Goal: Transaction & Acquisition: Subscribe to service/newsletter

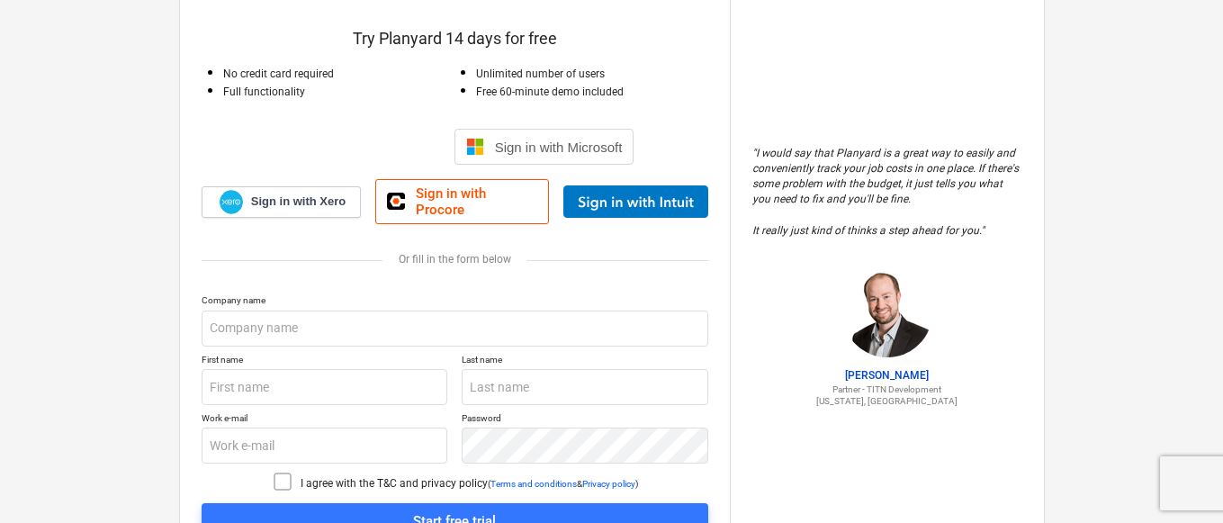
scroll to position [180, 0]
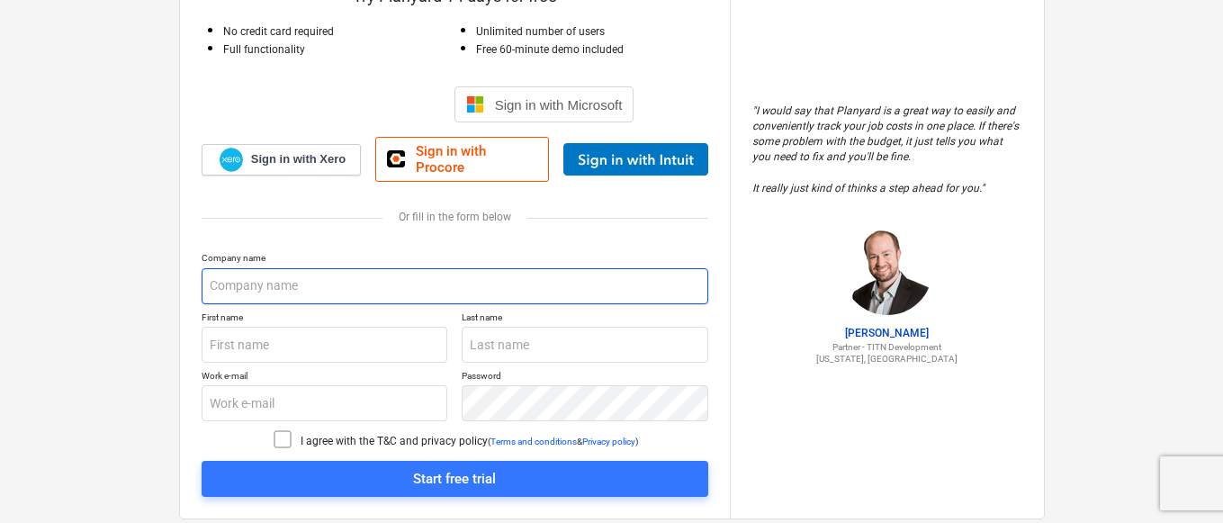
click at [374, 268] on input "text" at bounding box center [455, 286] width 507 height 36
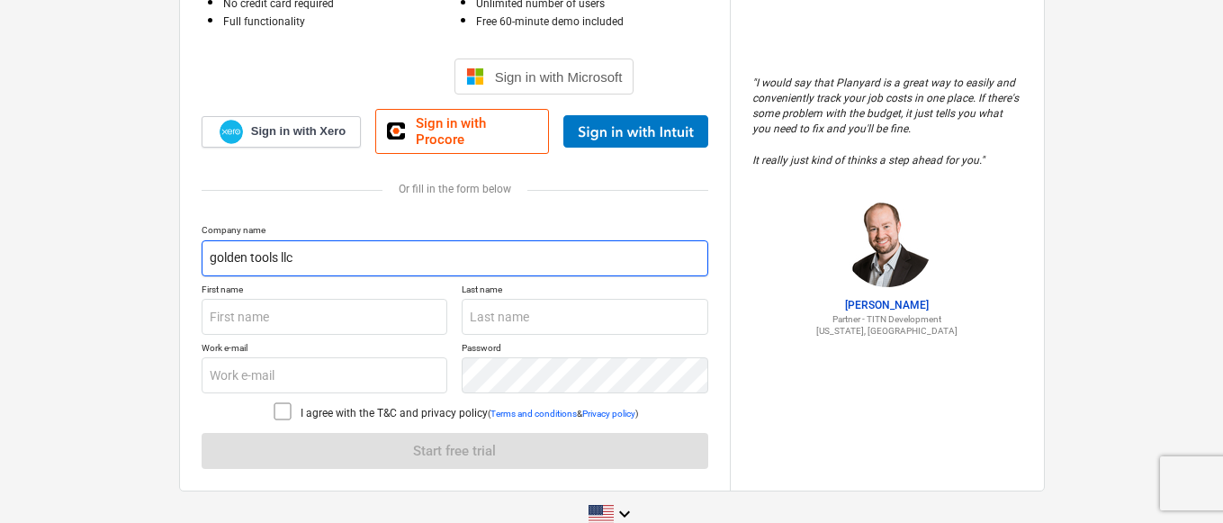
scroll to position [223, 0]
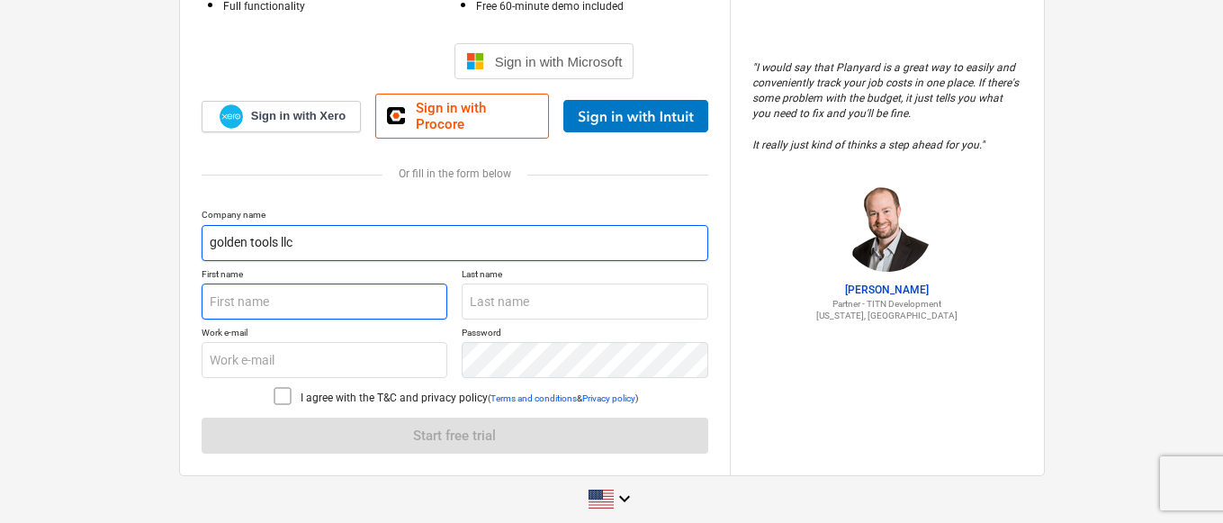
type input "golden tools llc"
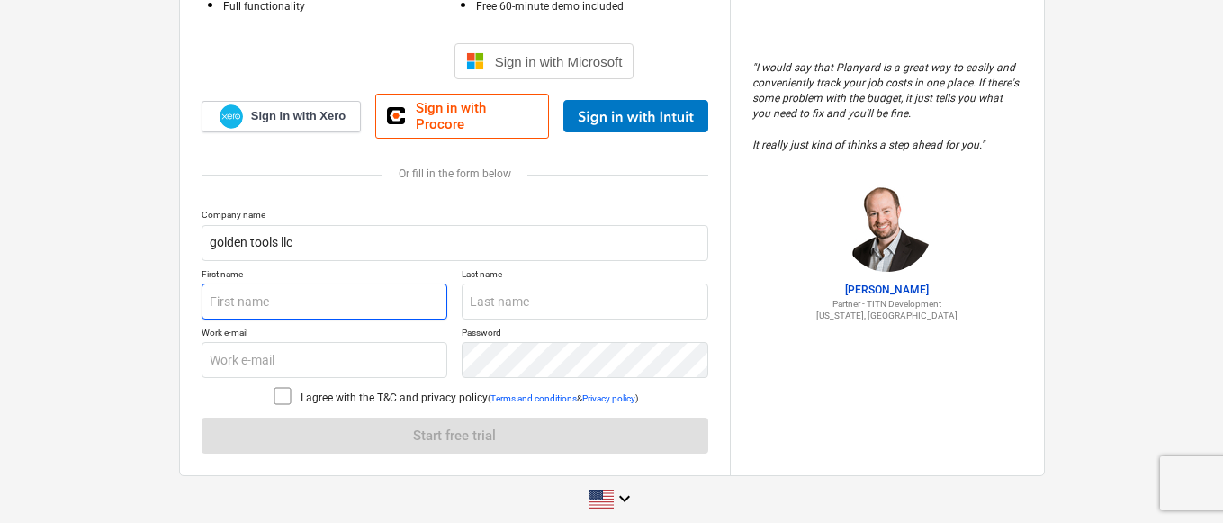
click at [329, 289] on input "text" at bounding box center [325, 302] width 247 height 36
type input "[PERSON_NAME]"
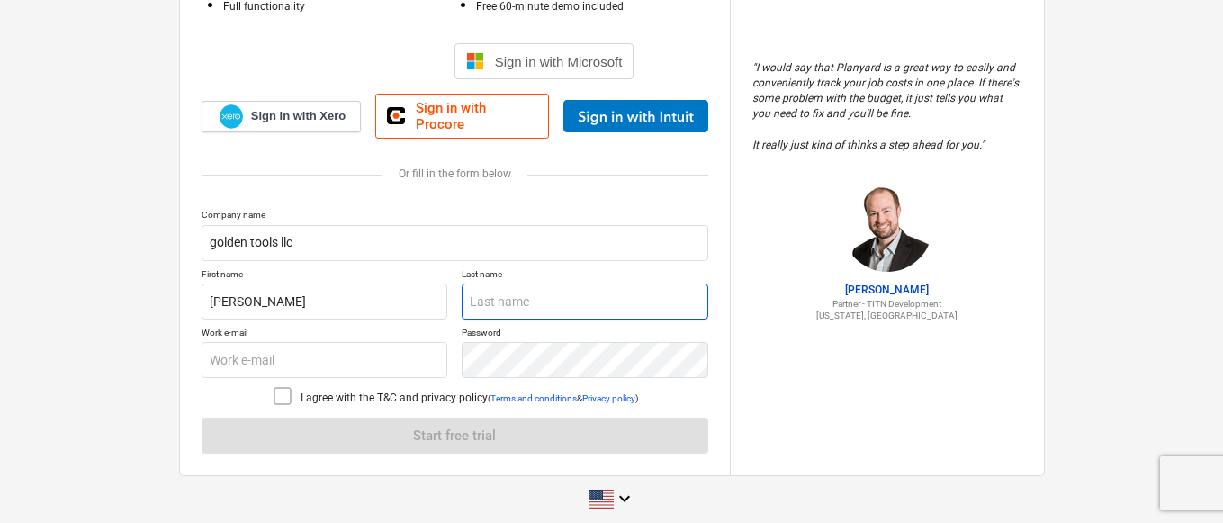
type input "Alrefae"
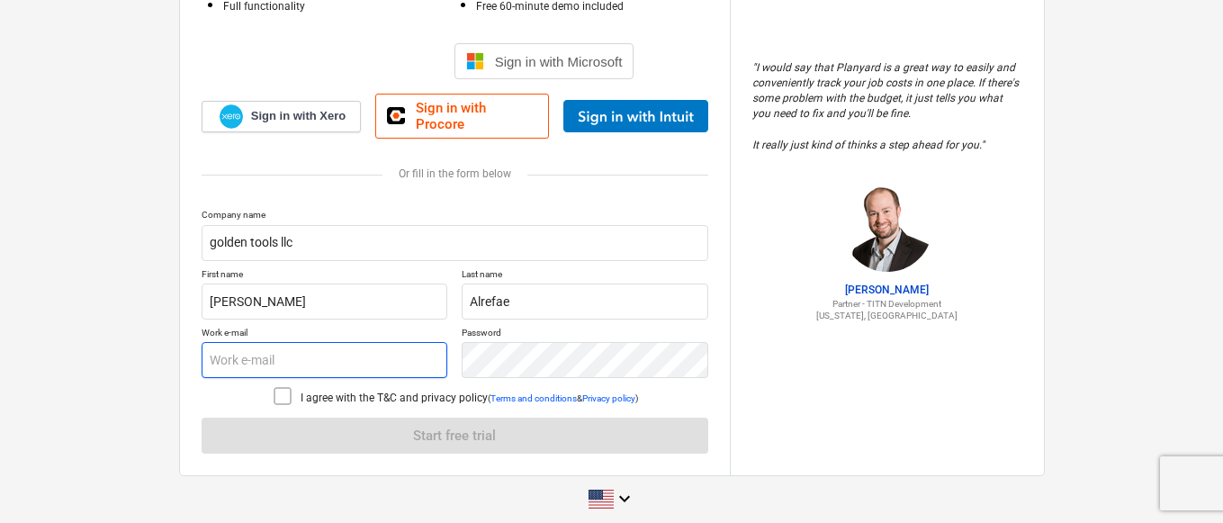
type input "[EMAIL_ADDRESS][DOMAIN_NAME]"
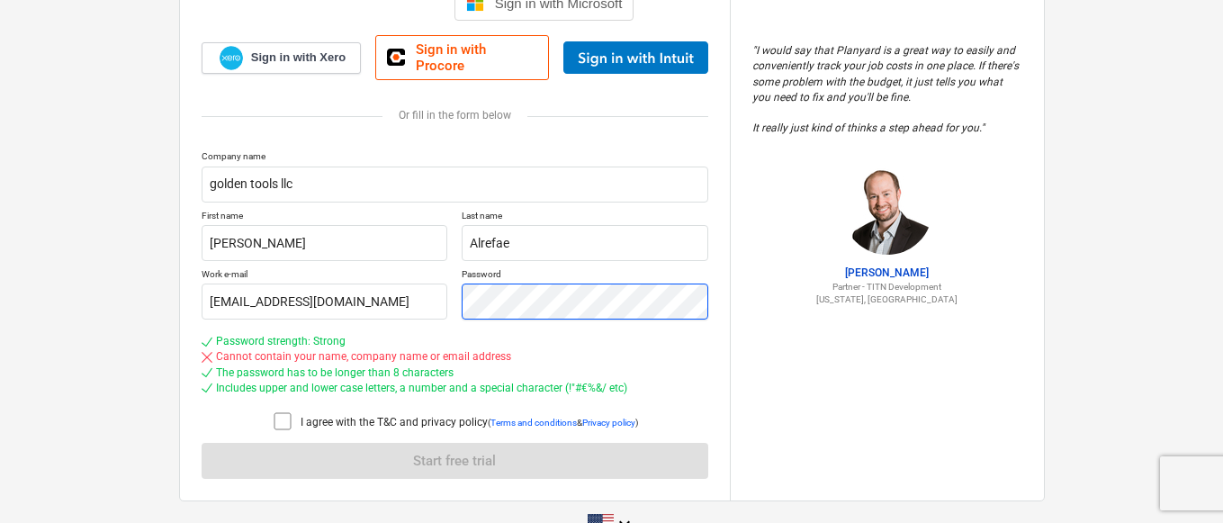
scroll to position [307, 0]
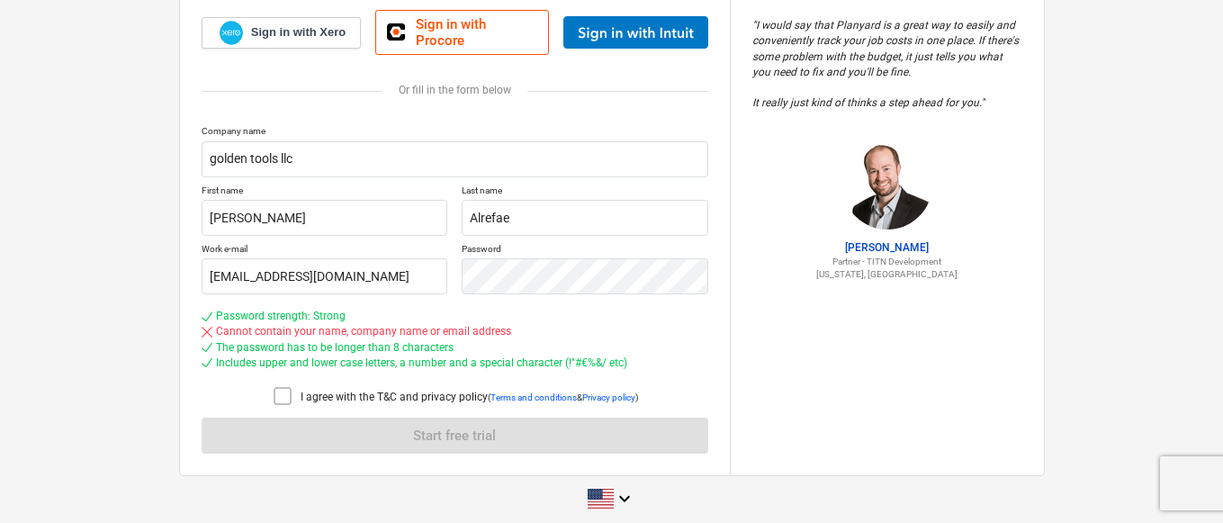
click at [272, 385] on icon at bounding box center [283, 396] width 22 height 22
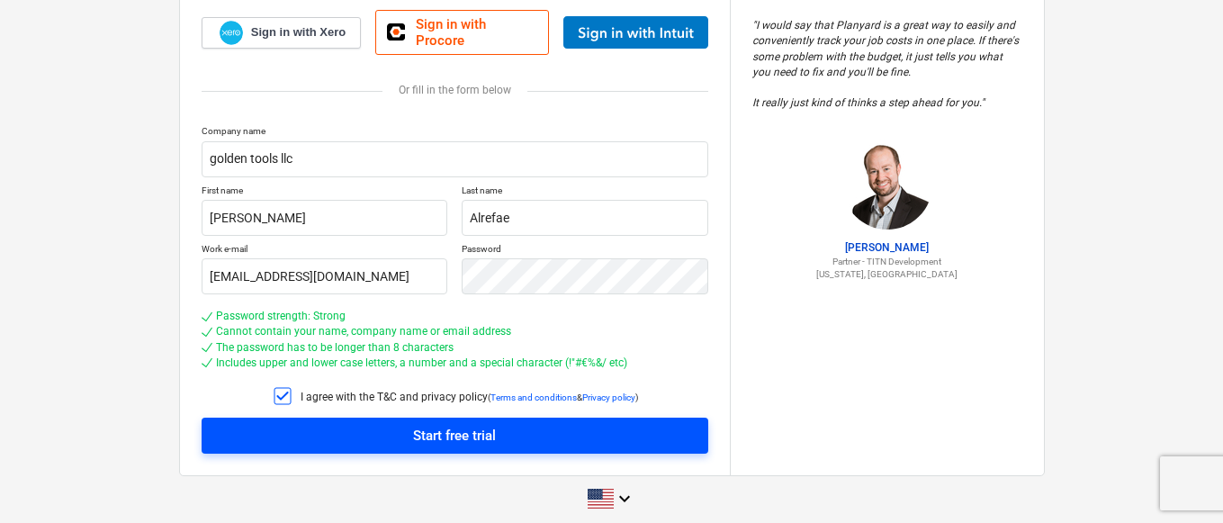
click at [565, 424] on span "Start free trial" at bounding box center [455, 435] width 464 height 23
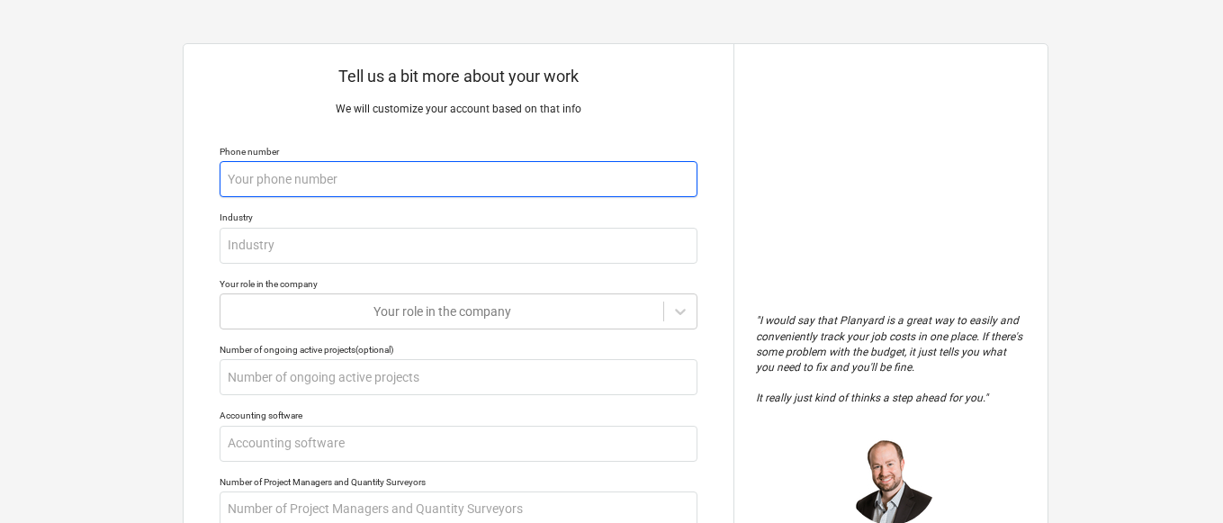
click at [502, 196] on input "text" at bounding box center [459, 179] width 478 height 36
type textarea "x"
type input "4"
type textarea "x"
type input "44"
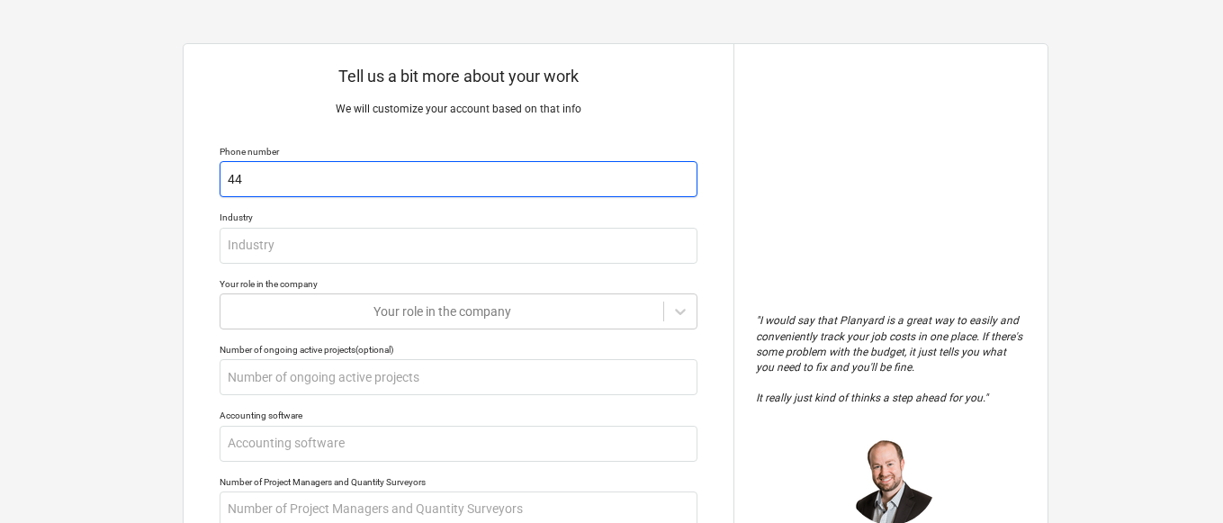
type textarea "x"
type input "443"
type textarea "x"
type input "4437"
type textarea "x"
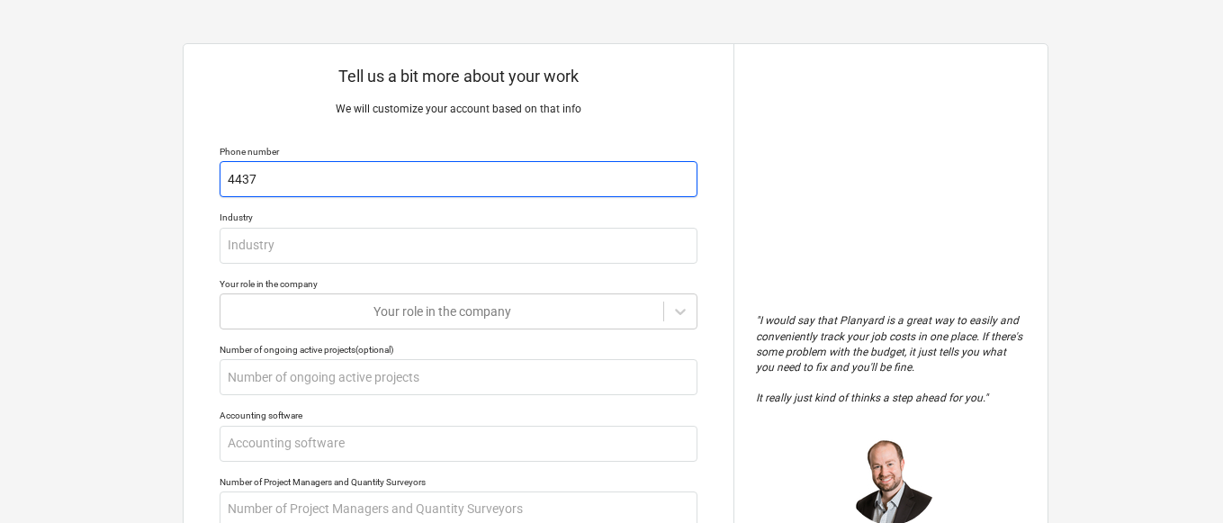
type input "44375"
type textarea "x"
type input "443756"
type textarea "x"
type input "4437560"
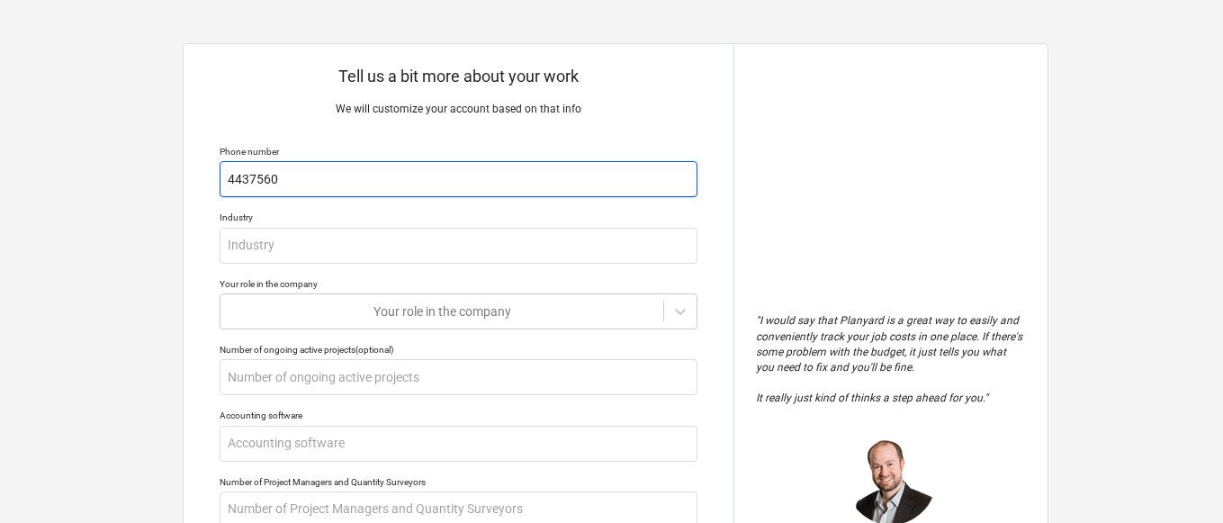
type textarea "x"
type input "44375608"
type textarea "x"
type input "443756084"
type textarea "x"
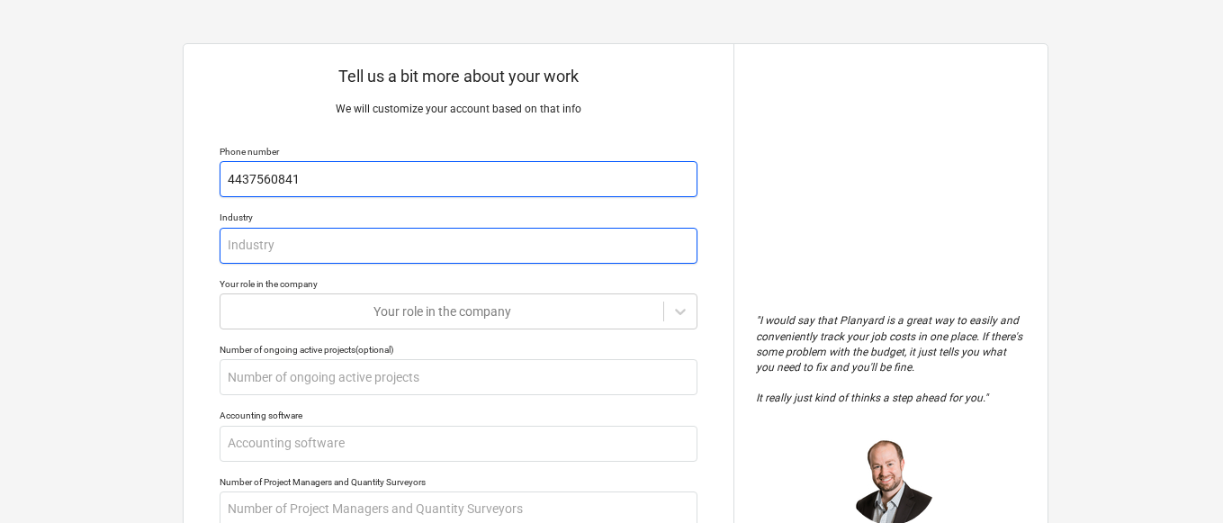
type input "4437560841"
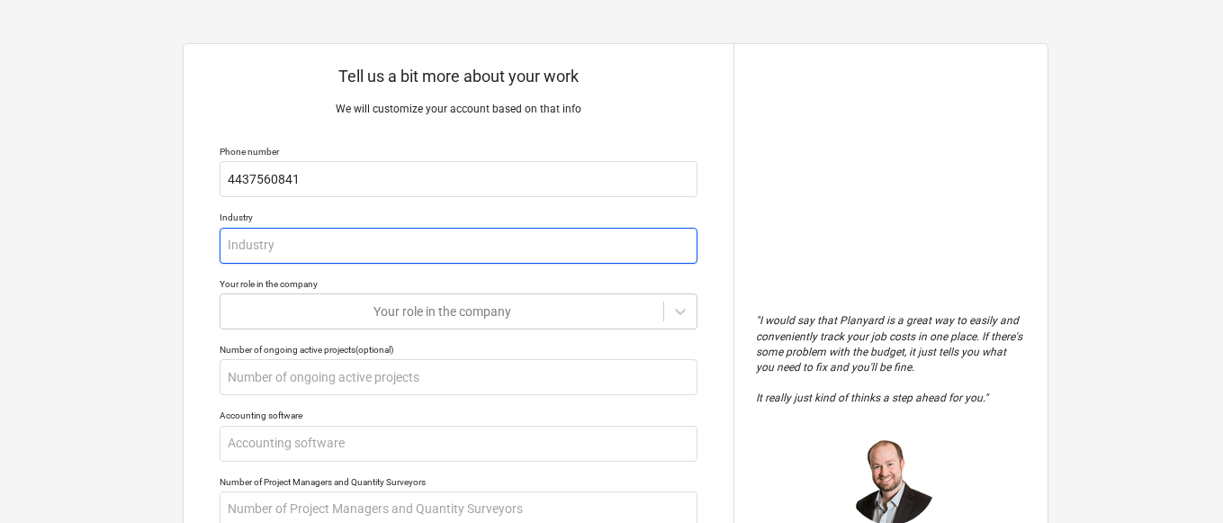
click at [461, 244] on input "text" at bounding box center [459, 246] width 478 height 36
click at [436, 258] on input "text" at bounding box center [459, 246] width 478 height 36
type textarea "x"
type input "c"
type textarea "x"
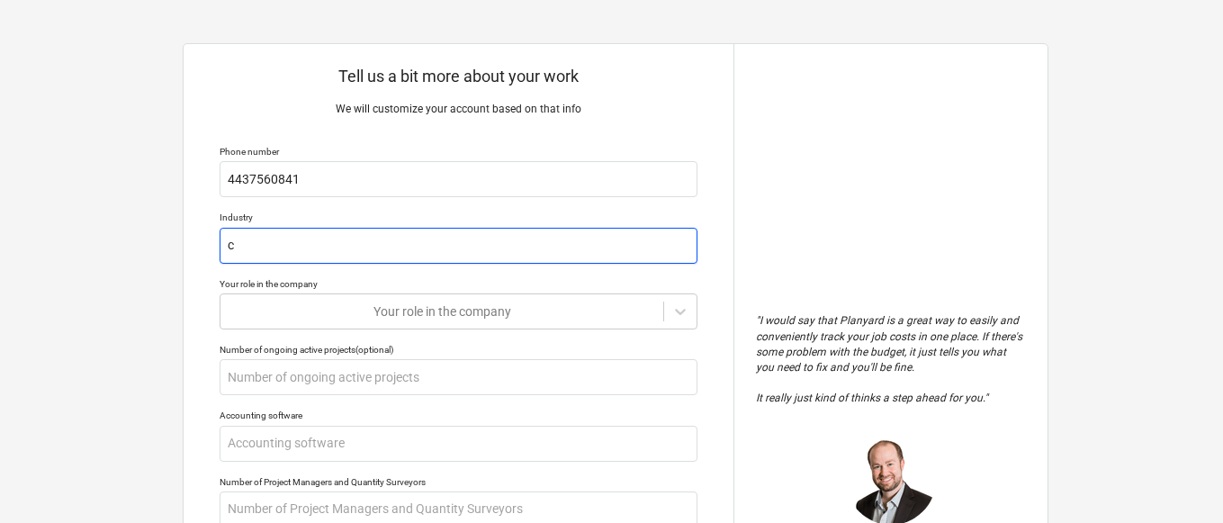
type input "co"
type textarea "x"
type input "con"
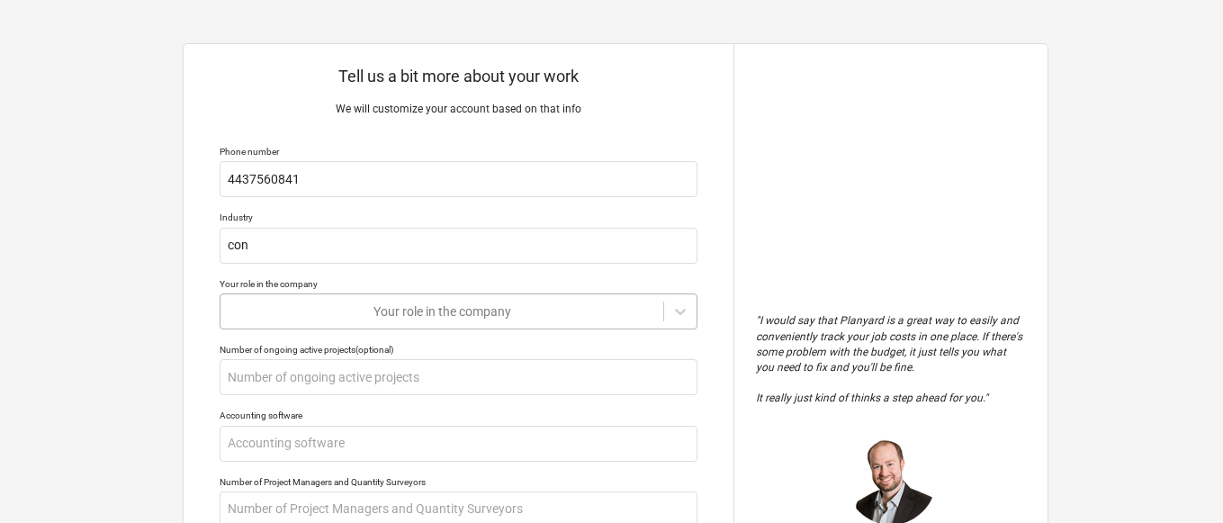
click at [356, 315] on div "Tell us a bit more about your work We will customize your account based on that…" at bounding box center [459, 444] width 550 height 800
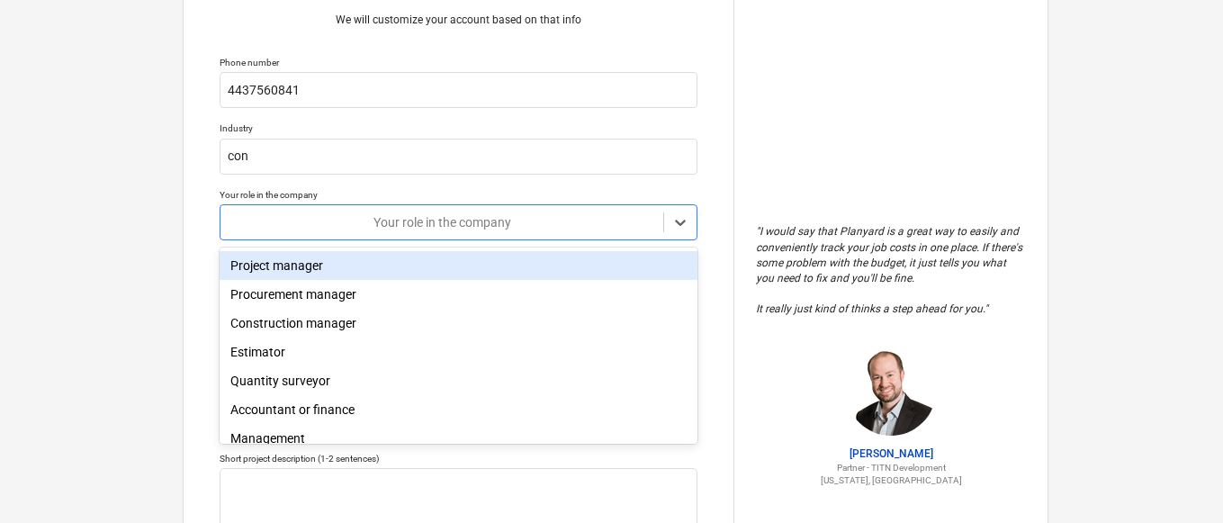
scroll to position [91, 0]
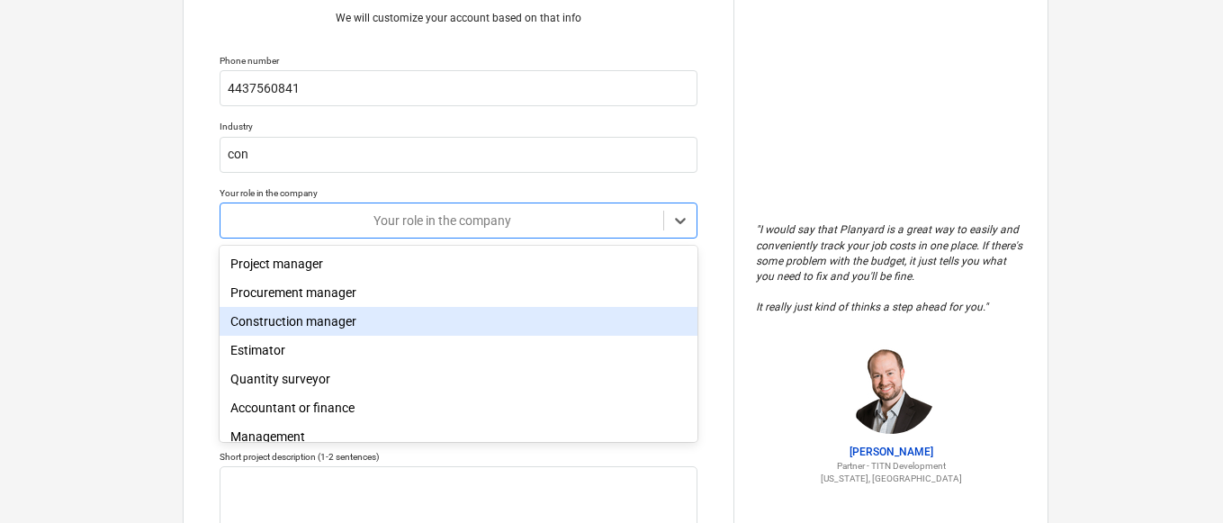
click at [422, 323] on div "Construction manager" at bounding box center [459, 321] width 478 height 29
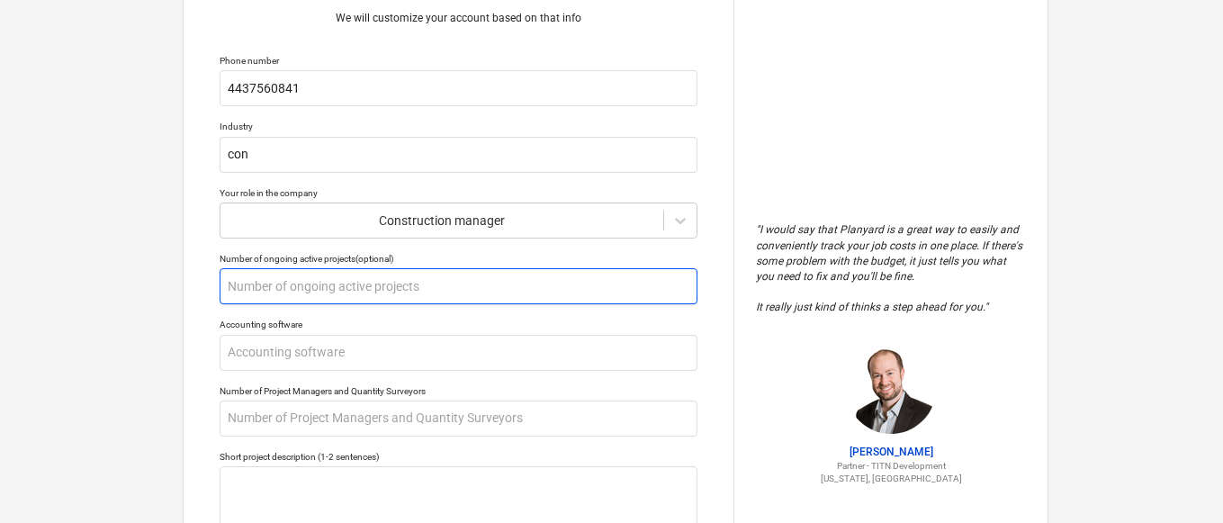
click at [345, 292] on input "text" at bounding box center [459, 286] width 478 height 36
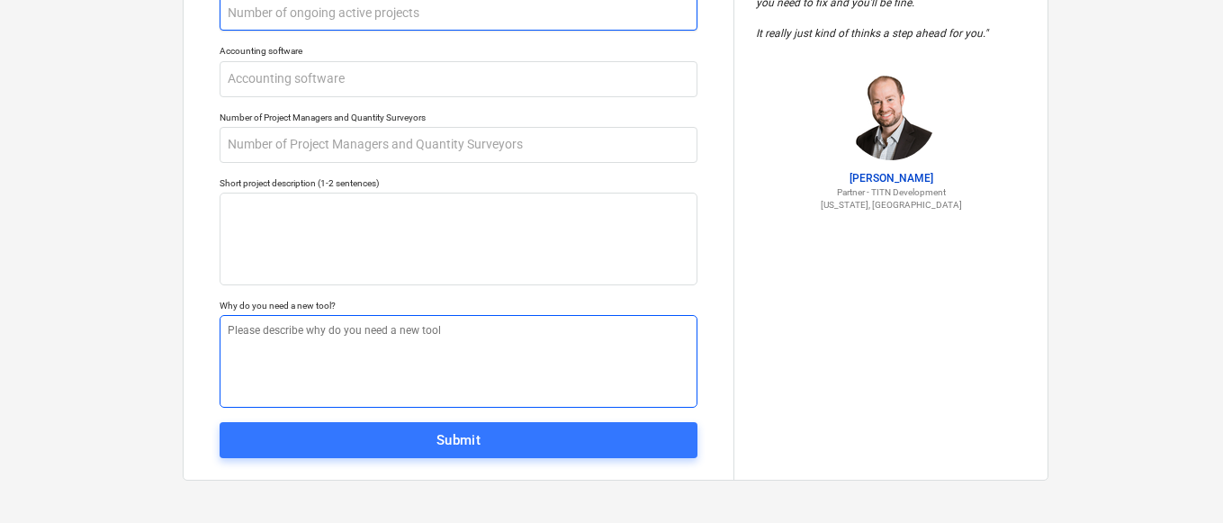
scroll to position [365, 0]
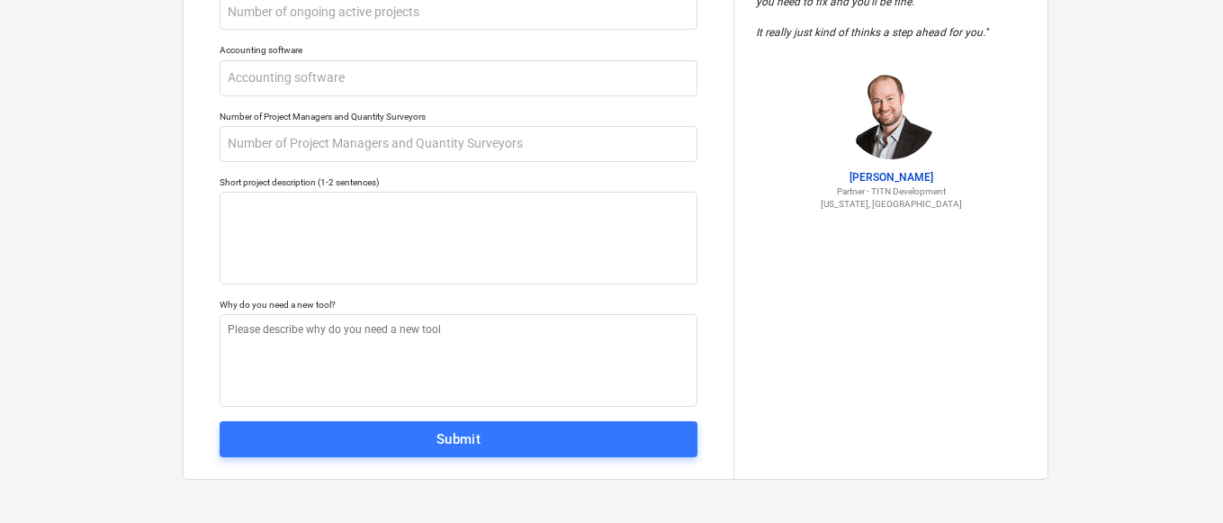
click at [509, 439] on span "Submit" at bounding box center [458, 439] width 438 height 23
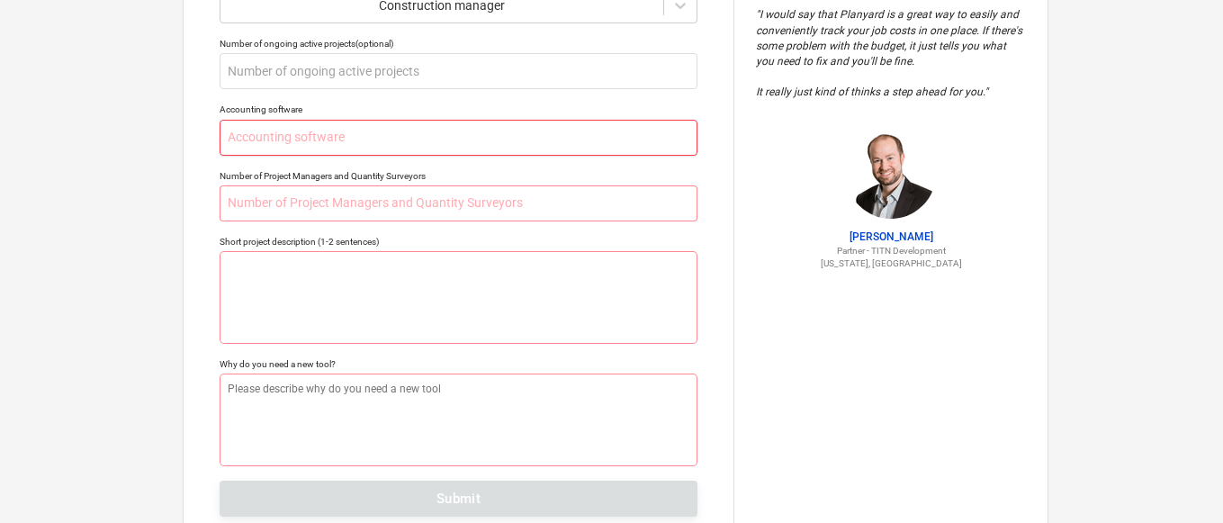
scroll to position [275, 0]
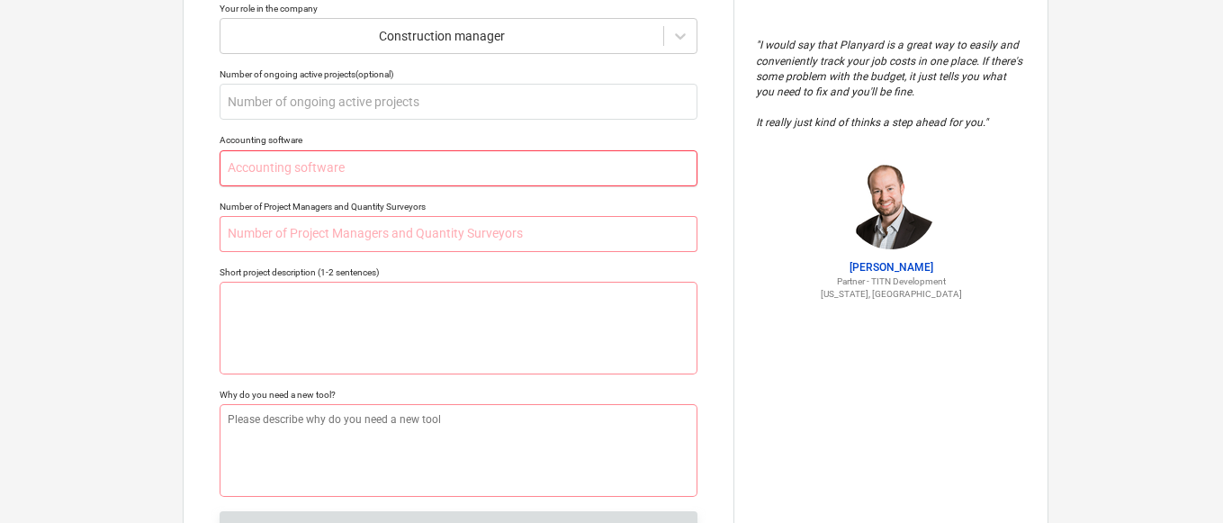
click at [412, 168] on input "text" at bounding box center [459, 168] width 478 height 36
type textarea "x"
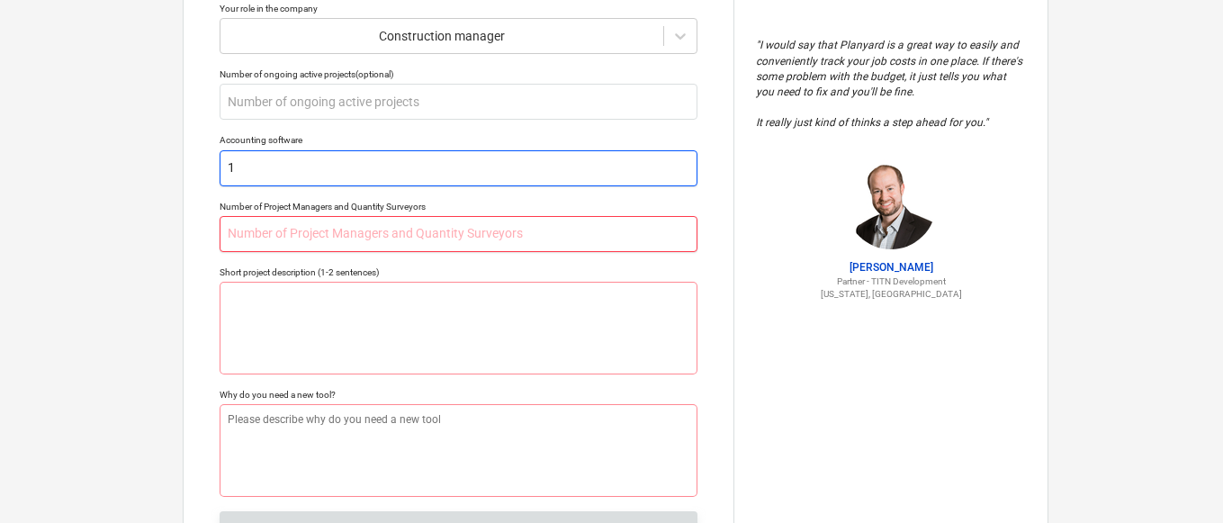
type input "1"
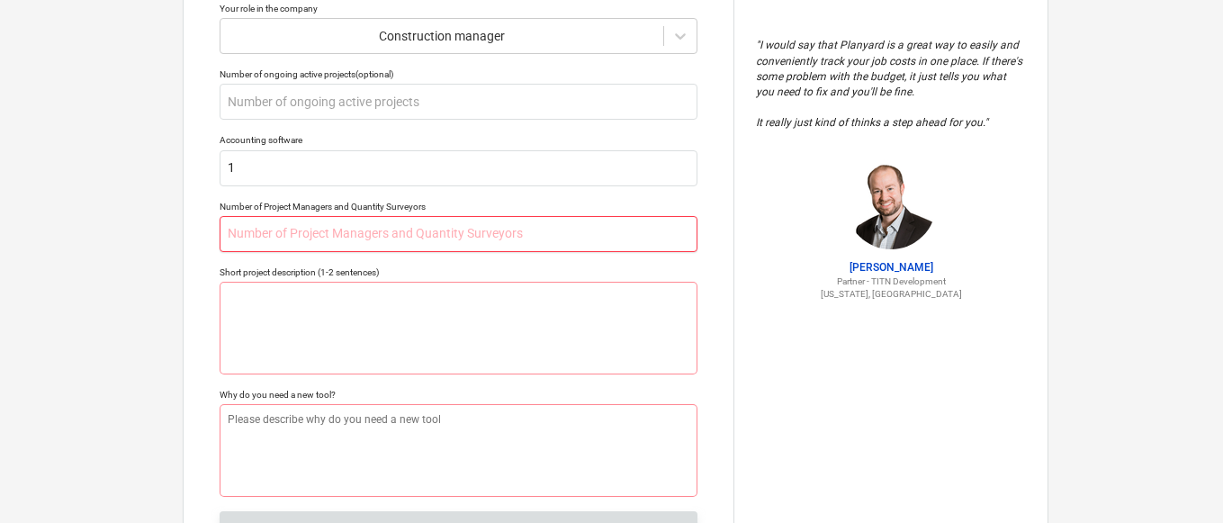
click at [437, 239] on input "text" at bounding box center [459, 234] width 478 height 36
type textarea "x"
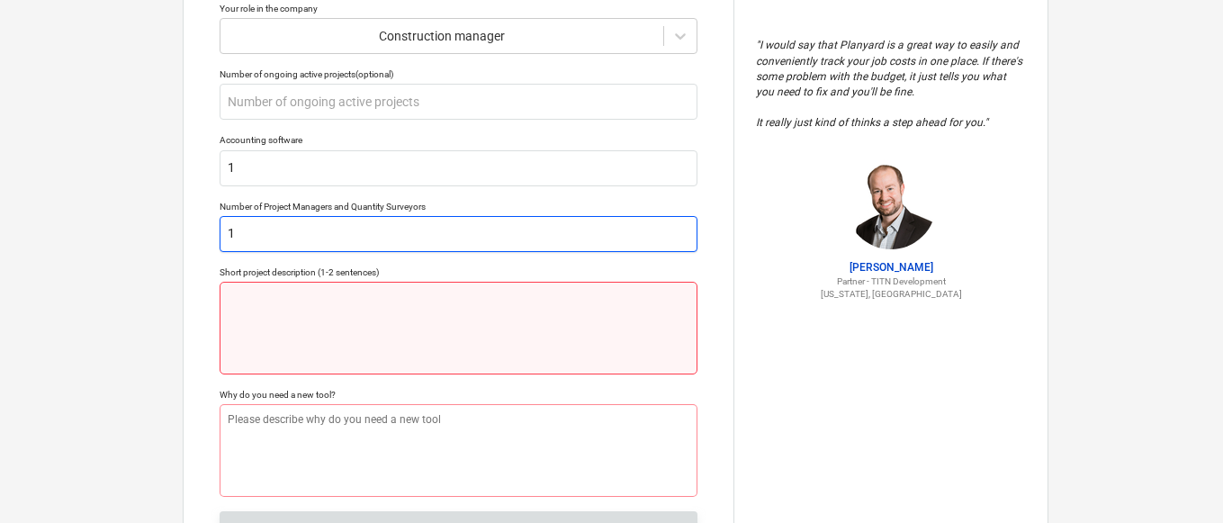
type input "1"
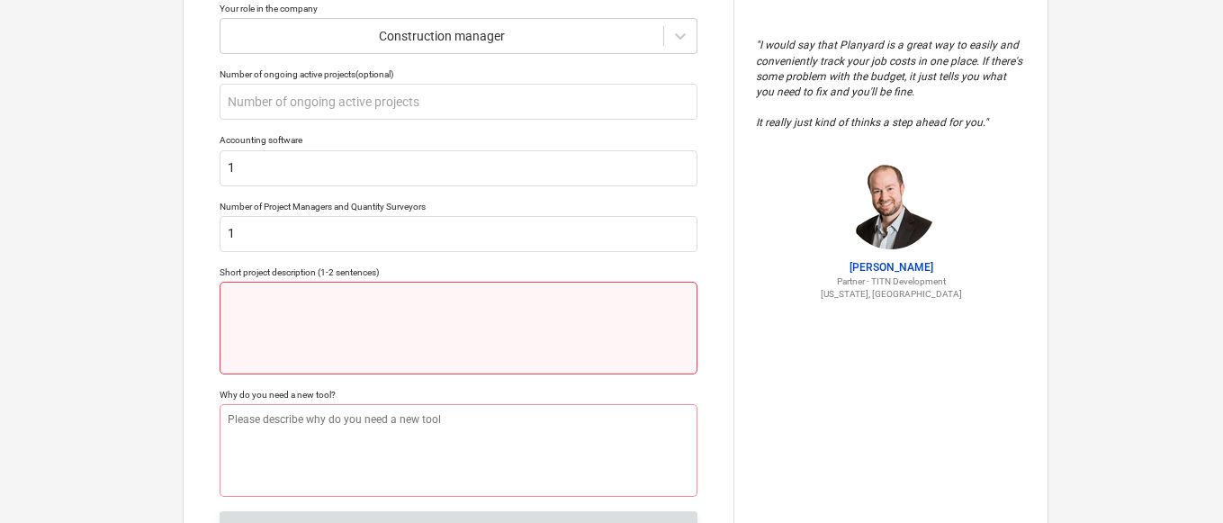
click at [464, 308] on textarea at bounding box center [459, 328] width 478 height 93
type textarea "x"
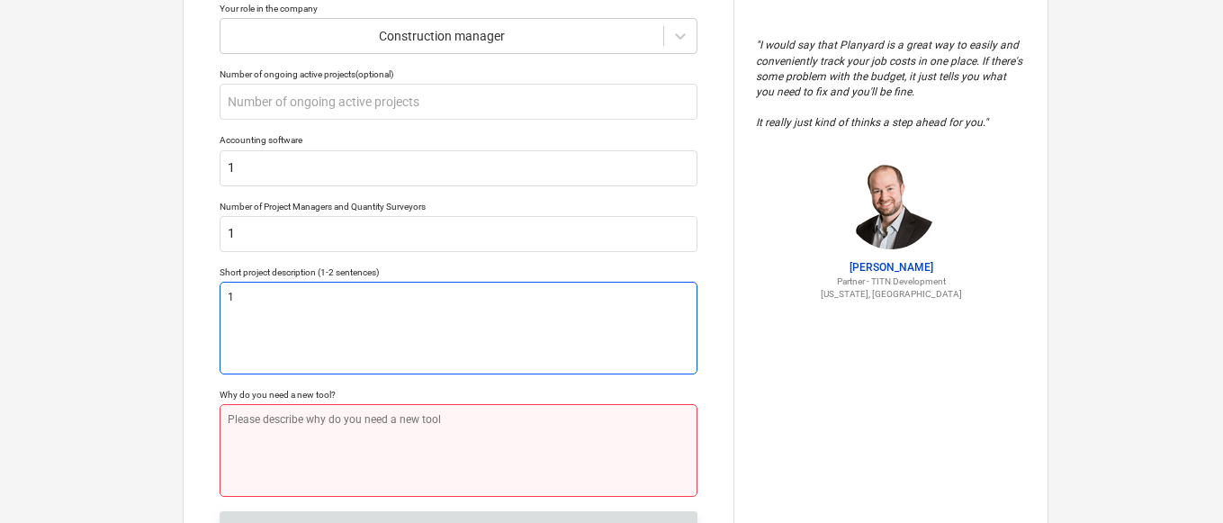
type textarea "1"
click at [490, 429] on textarea at bounding box center [459, 450] width 478 height 93
type textarea "x"
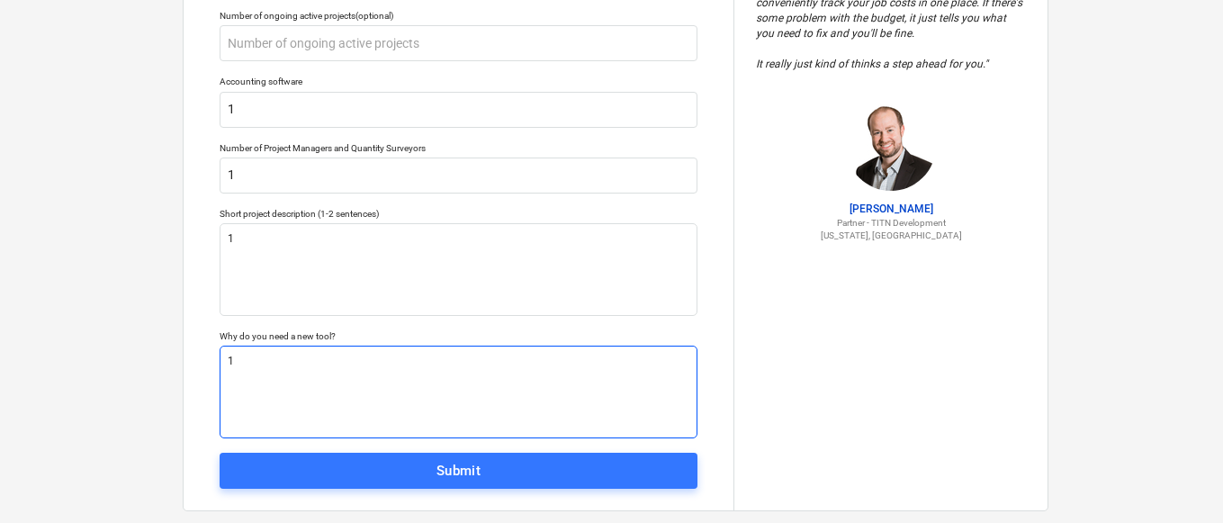
scroll to position [365, 0]
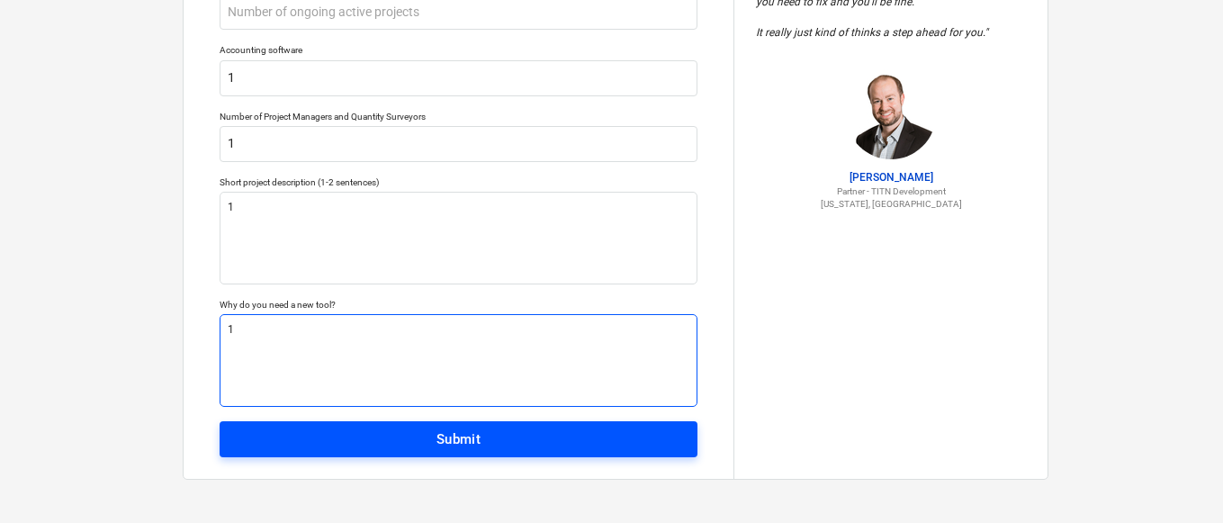
type textarea "1"
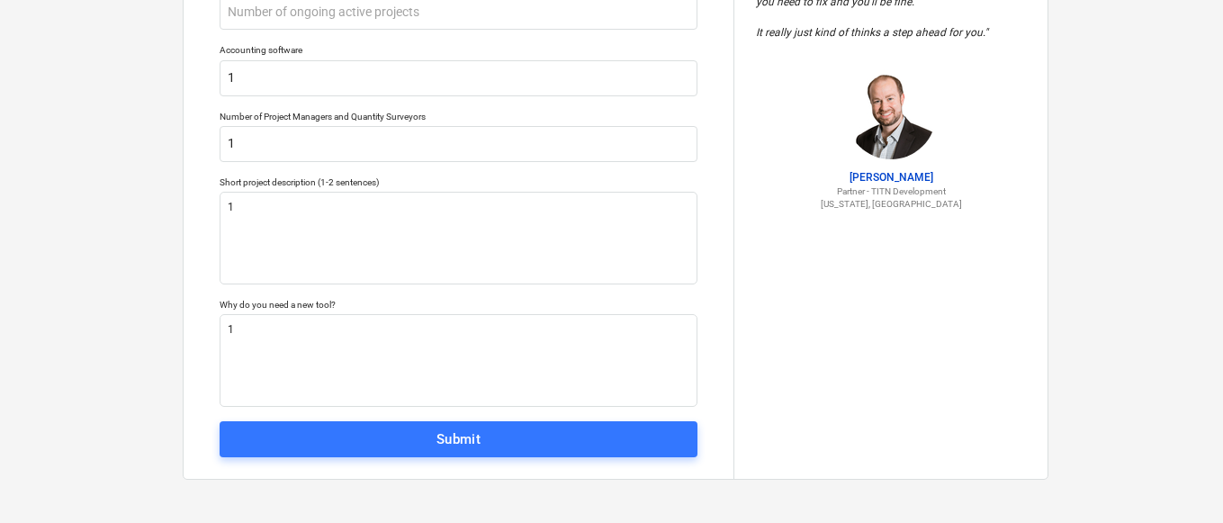
click at [487, 445] on span "Submit" at bounding box center [458, 439] width 438 height 23
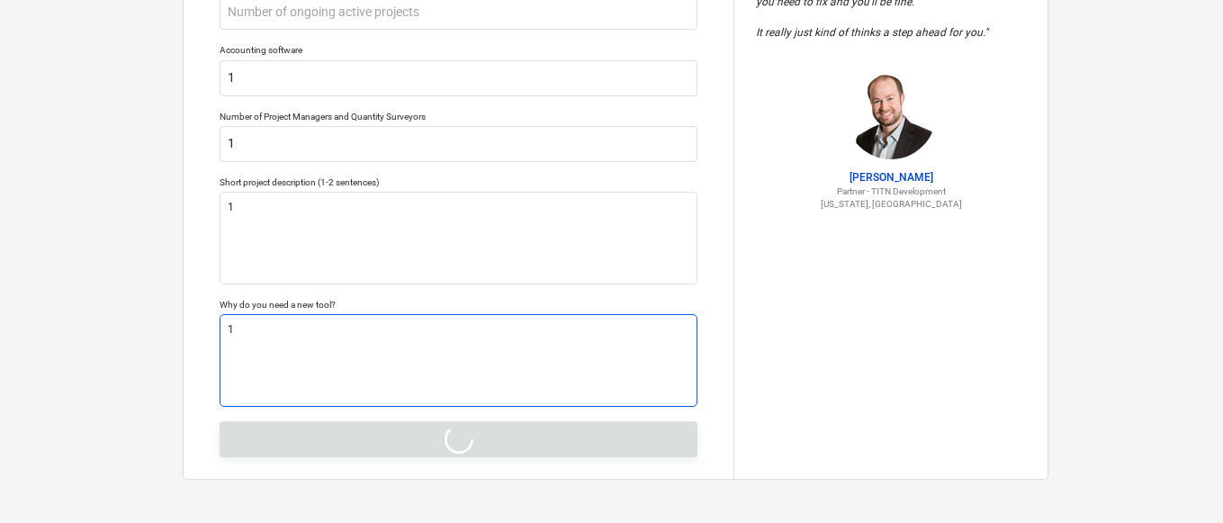
type textarea "x"
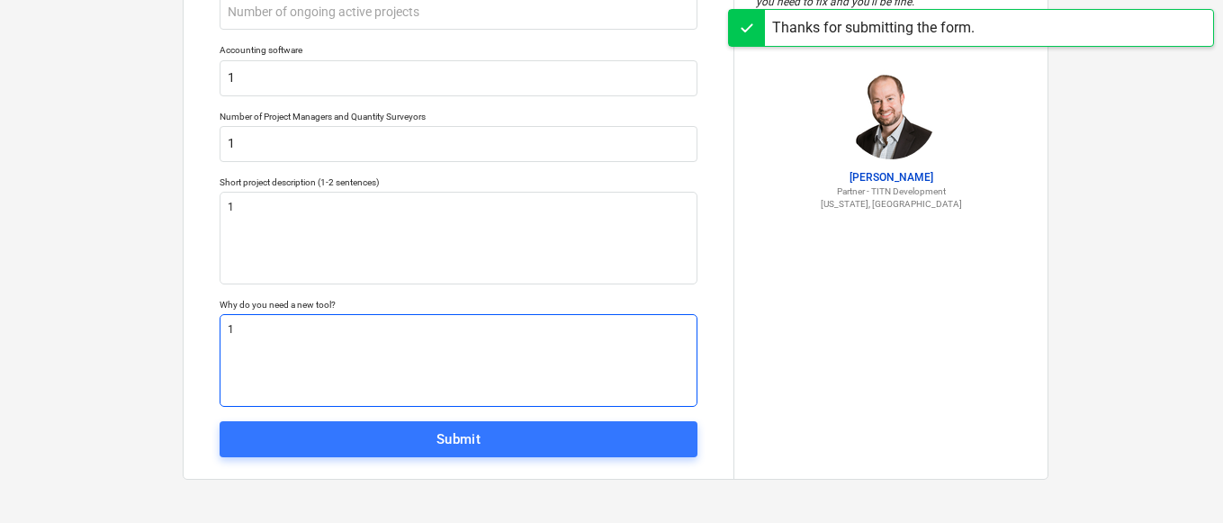
scroll to position [307, 0]
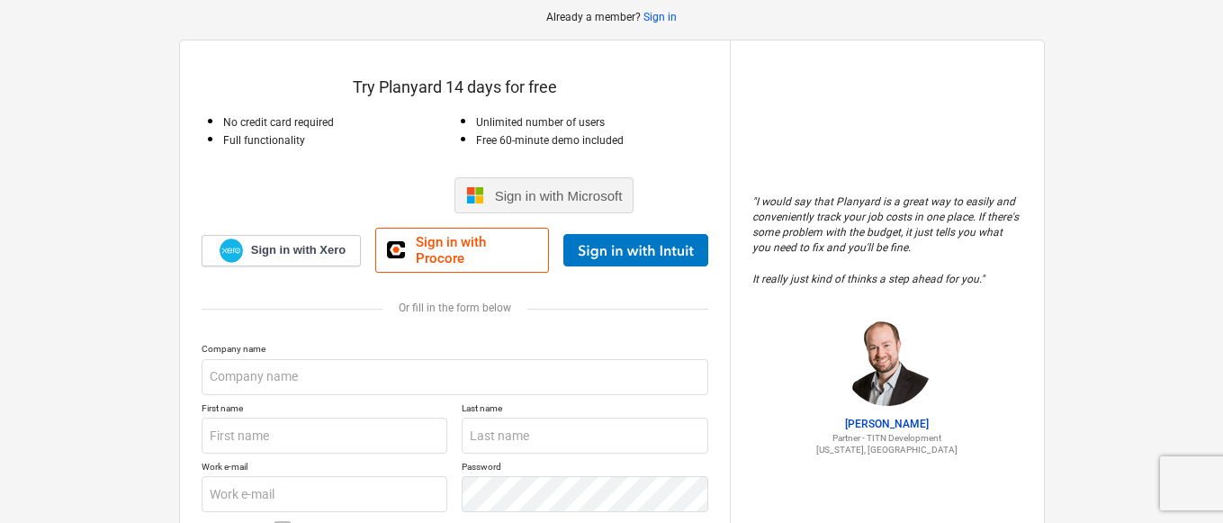
scroll to position [90, 0]
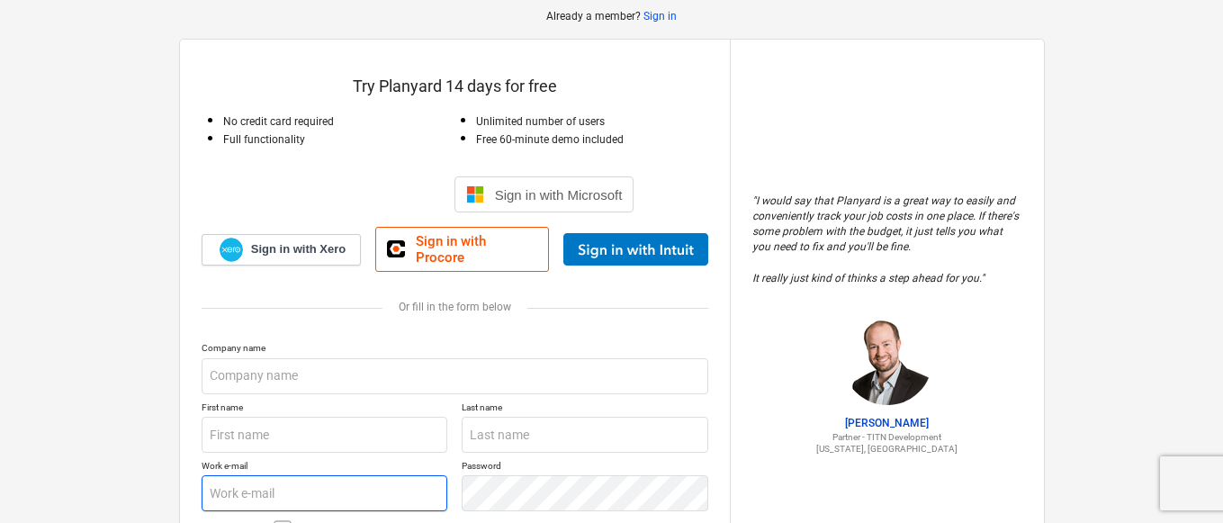
type input "[EMAIL_ADDRESS][DOMAIN_NAME]"
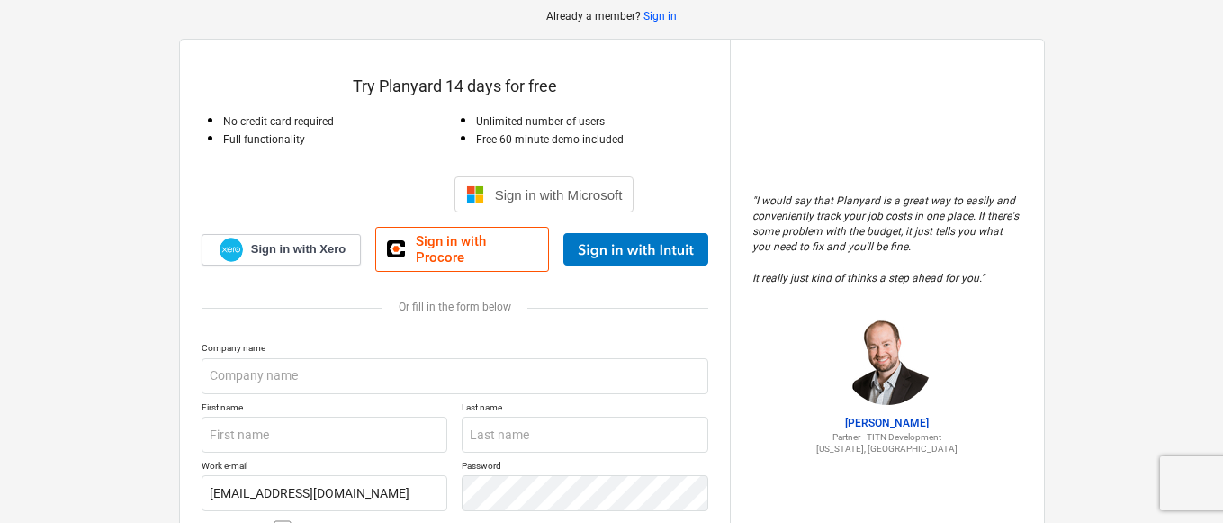
click at [285, 313] on div at bounding box center [455, 327] width 507 height 29
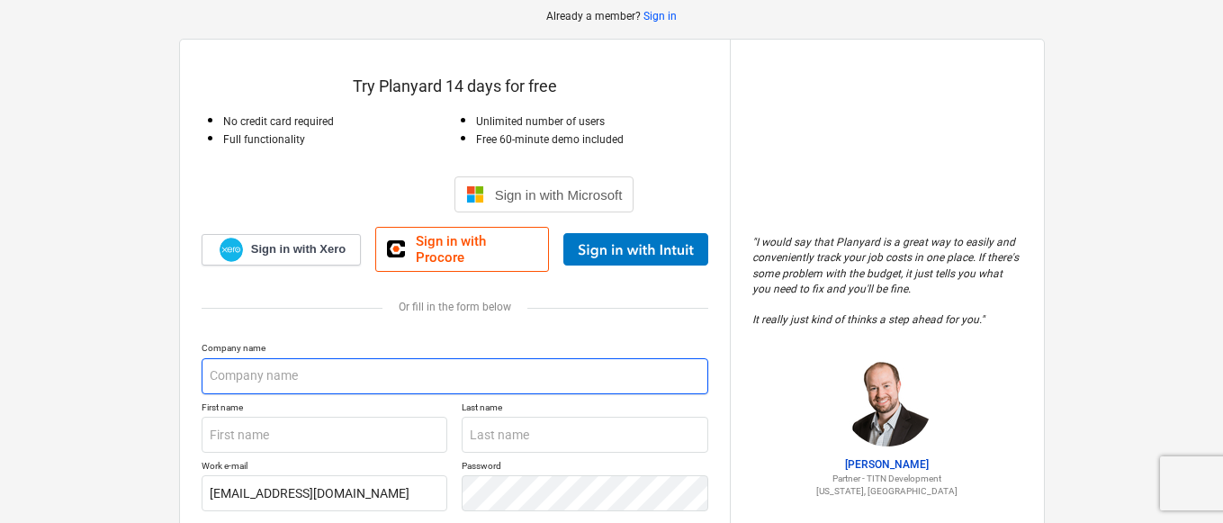
click at [290, 376] on input "text" at bounding box center [455, 376] width 507 height 36
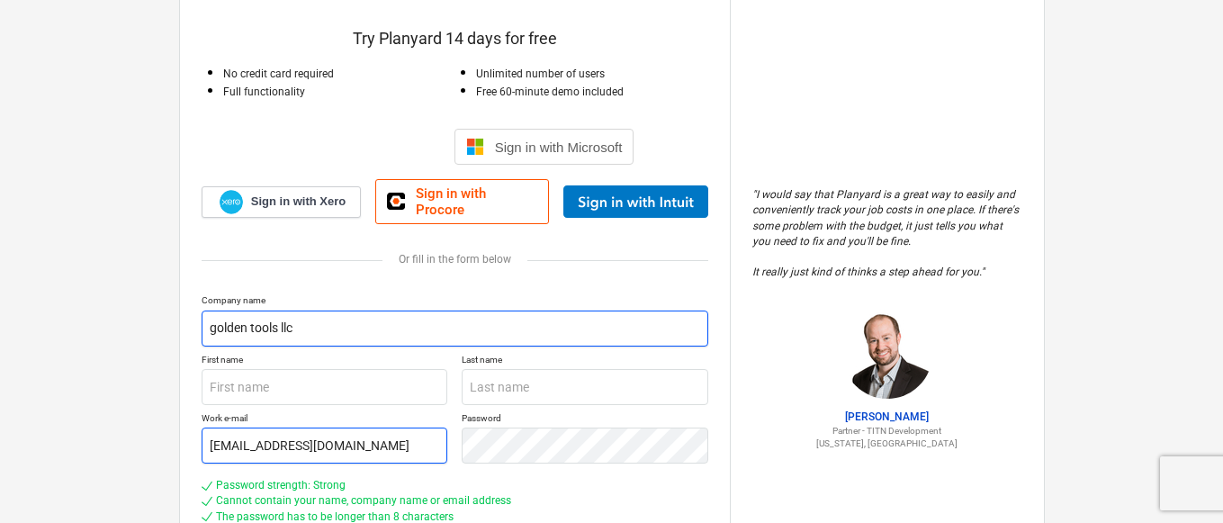
scroll to position [180, 0]
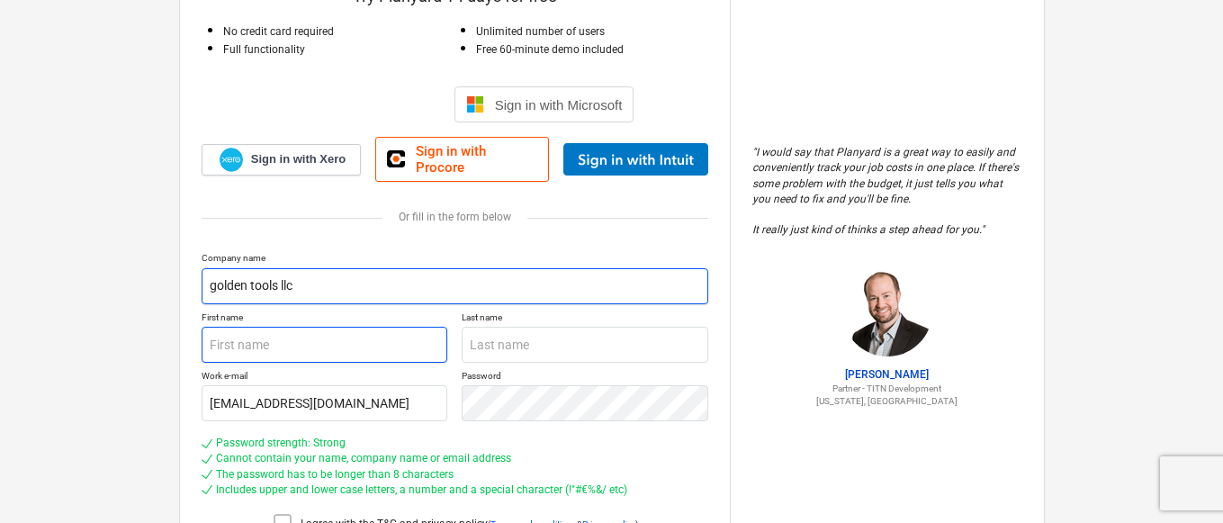
type input "golden tools llc"
click at [257, 327] on input "text" at bounding box center [325, 345] width 247 height 36
type input "[PERSON_NAME]"
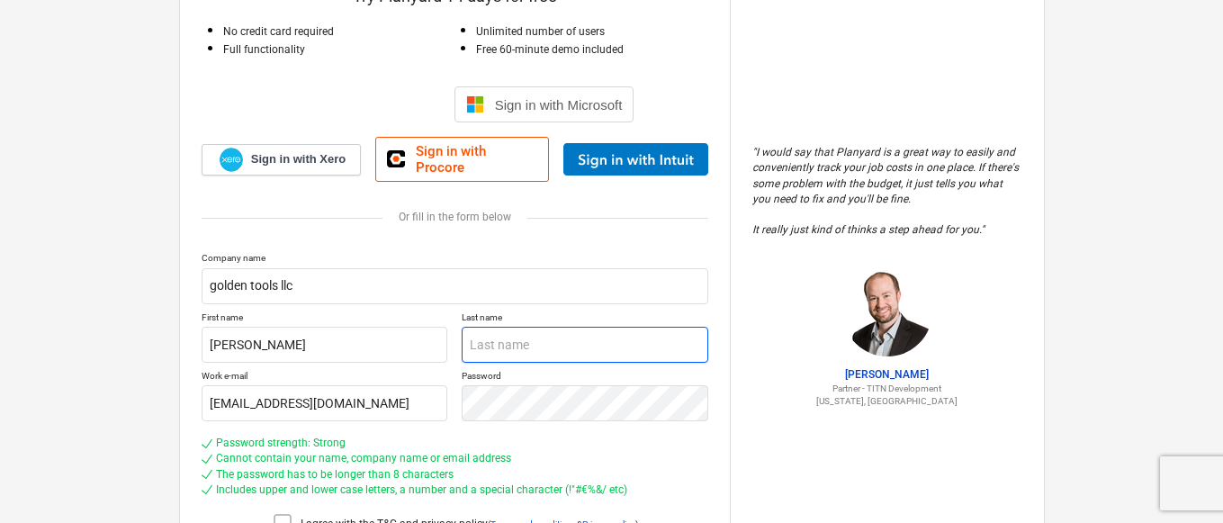
type input "Alrefae"
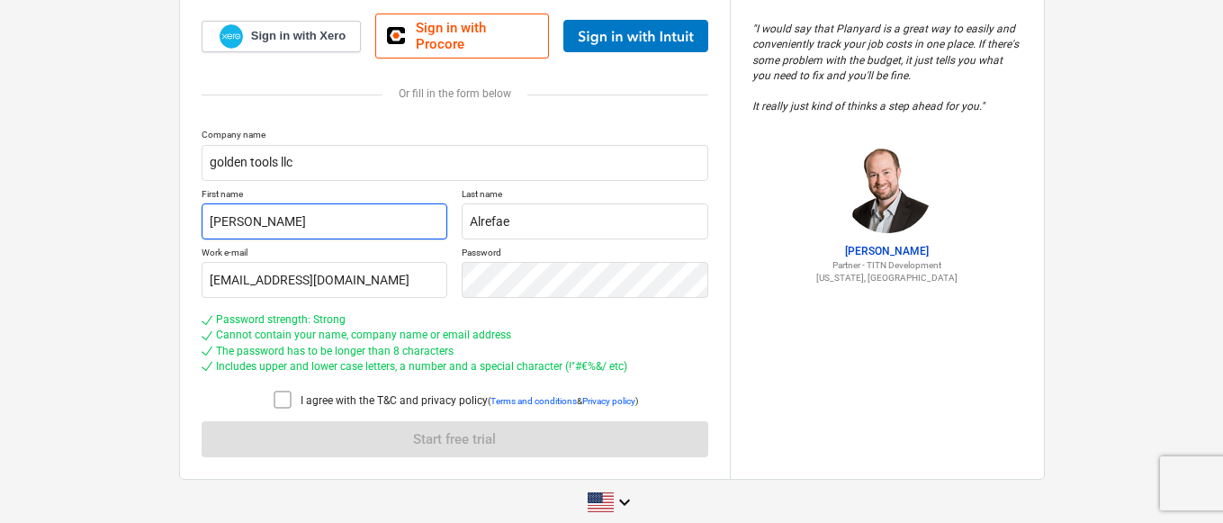
scroll to position [307, 0]
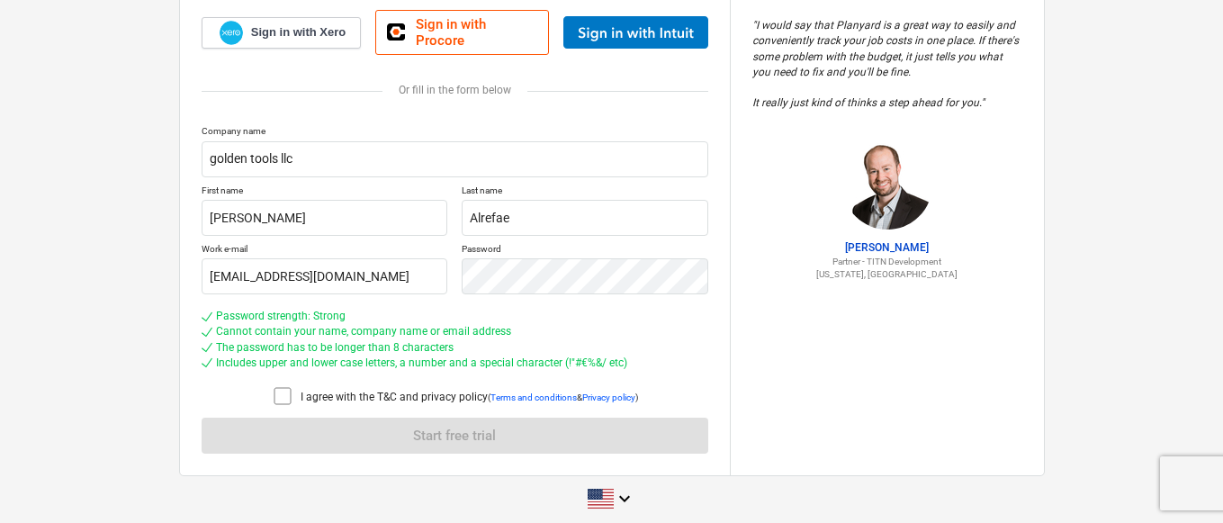
click at [284, 385] on icon at bounding box center [283, 396] width 22 height 22
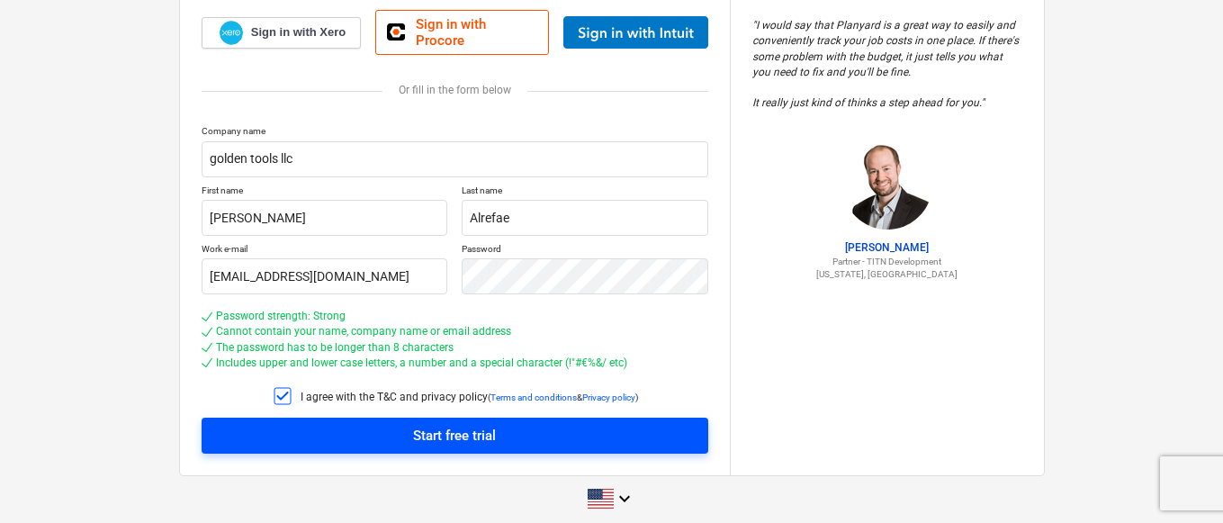
click at [372, 424] on span "Start free trial" at bounding box center [455, 435] width 464 height 23
